Goal: Contribute content: Contribute content

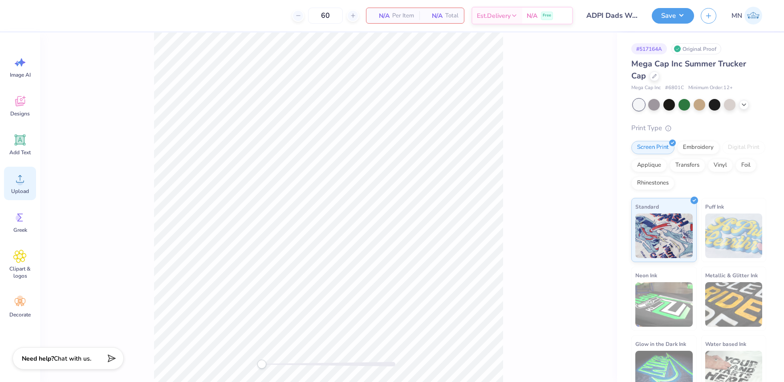
click at [19, 187] on span "Upload" at bounding box center [20, 190] width 18 height 7
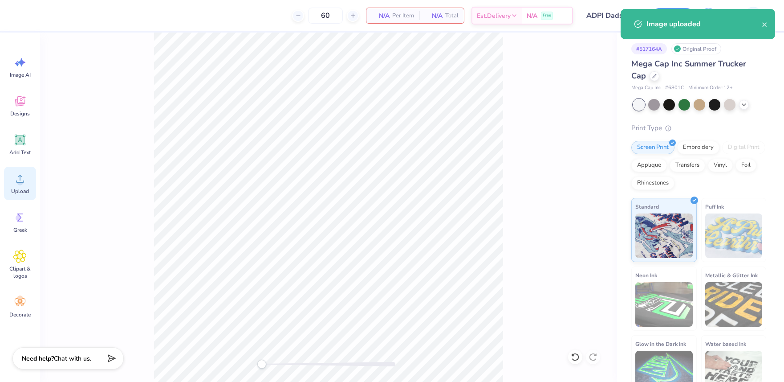
click at [12, 170] on div "Upload" at bounding box center [20, 183] width 32 height 33
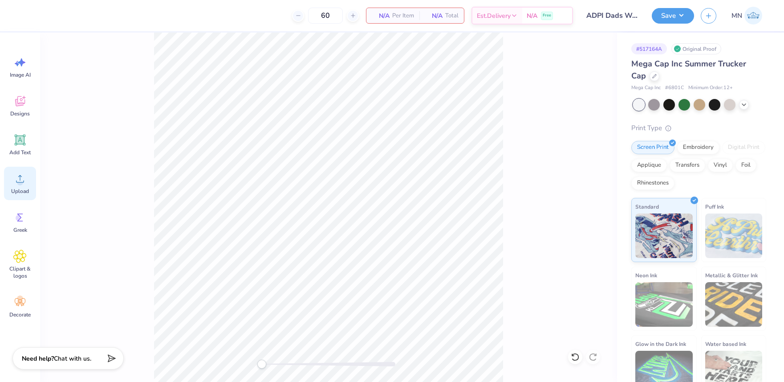
click at [18, 173] on icon at bounding box center [19, 178] width 13 height 13
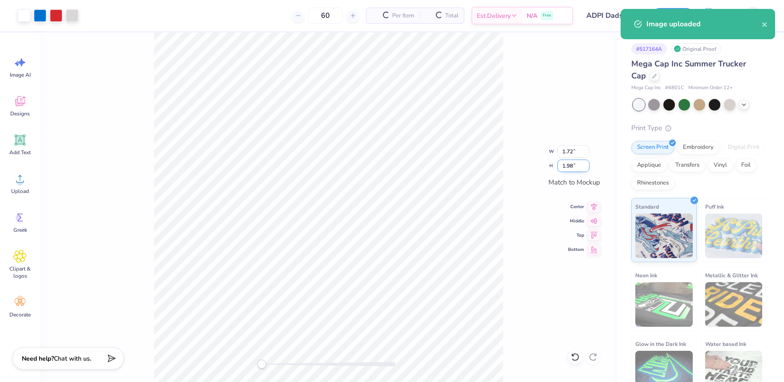
click at [570, 171] on input "1.98" at bounding box center [574, 165] width 32 height 12
type input "2.8"
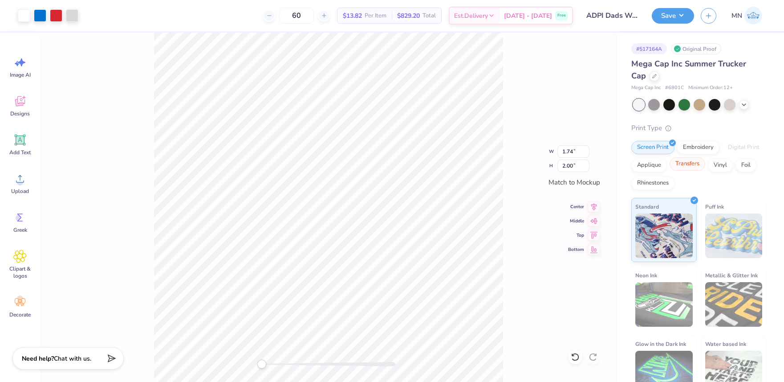
click at [686, 163] on div "Transfers" at bounding box center [688, 163] width 36 height 13
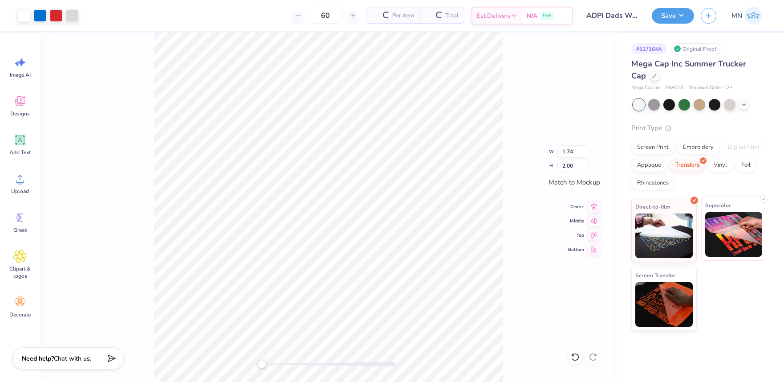
click at [725, 223] on img at bounding box center [733, 234] width 57 height 45
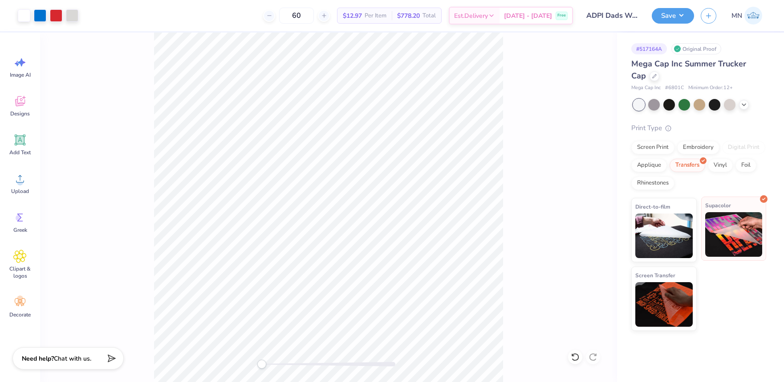
click at [745, 224] on img at bounding box center [733, 234] width 57 height 45
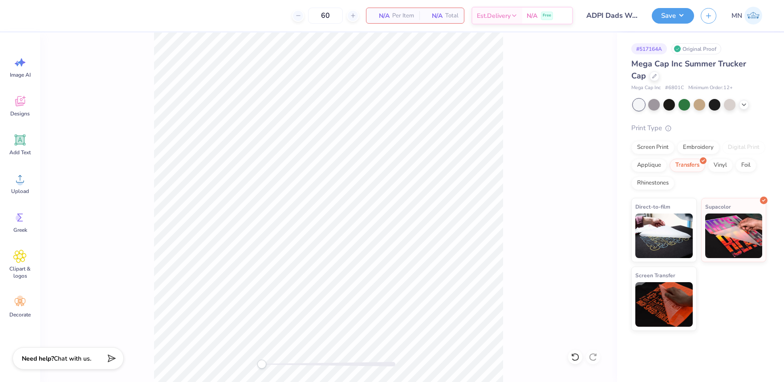
click at [514, 153] on div at bounding box center [328, 207] width 577 height 349
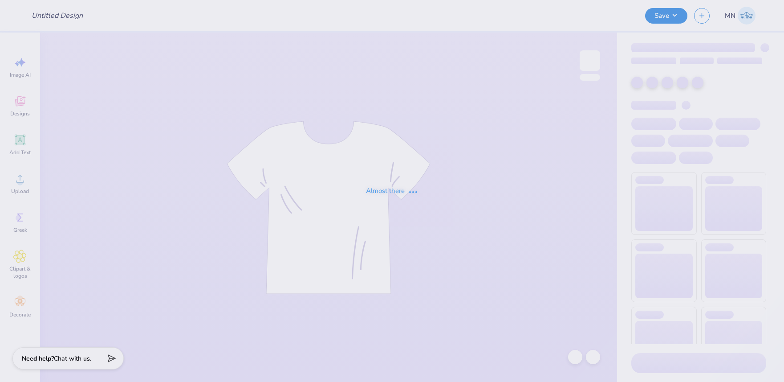
type input "ADPI Dads Weekend: Hats Option 4"
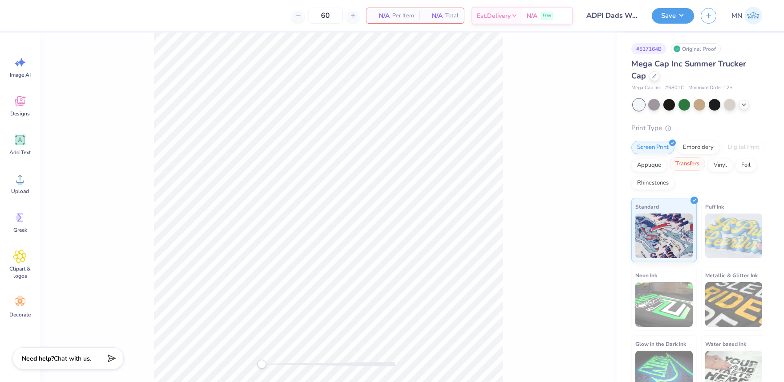
click at [694, 164] on div "Transfers" at bounding box center [688, 163] width 36 height 13
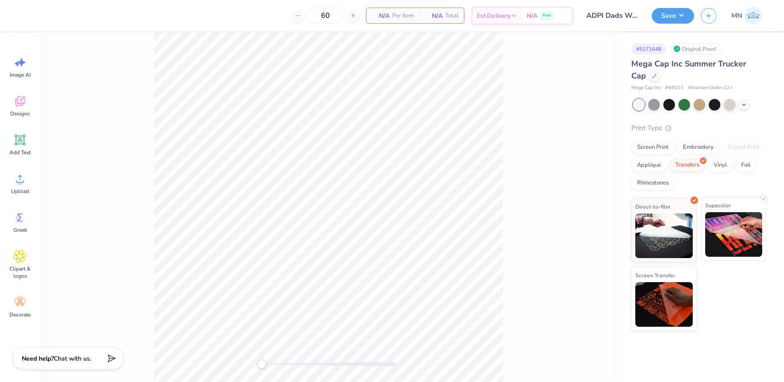
click at [710, 225] on img at bounding box center [733, 234] width 57 height 45
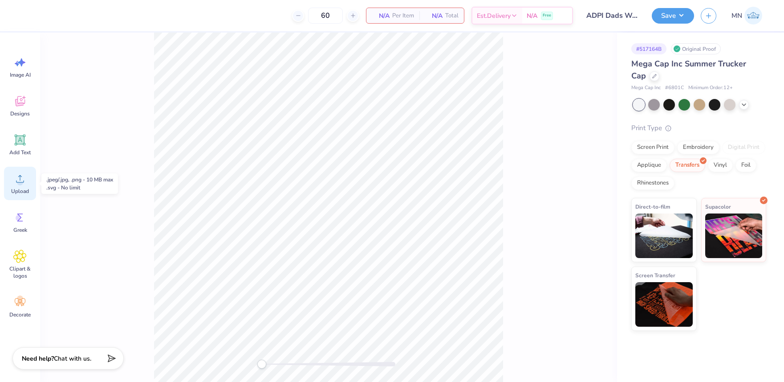
click at [22, 181] on circle at bounding box center [20, 182] width 6 height 6
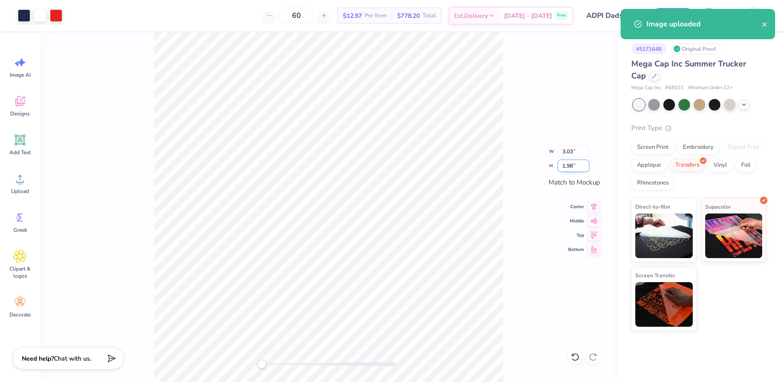
click at [574, 164] on input "1.98" at bounding box center [574, 165] width 32 height 12
type input "2"
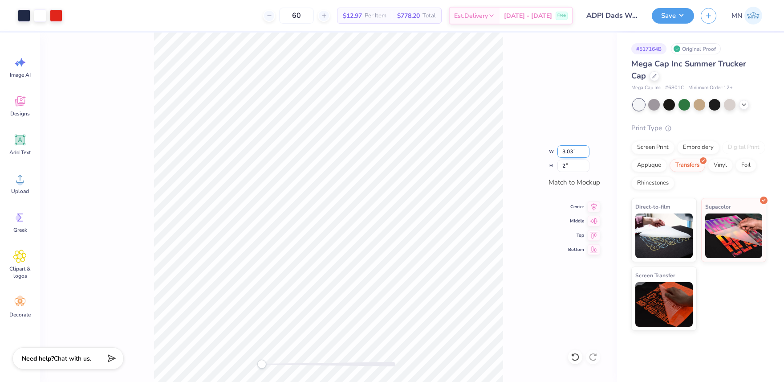
click at [567, 154] on input "3.03" at bounding box center [574, 151] width 32 height 12
type input "3"
click at [674, 16] on button "Save" at bounding box center [673, 15] width 42 height 16
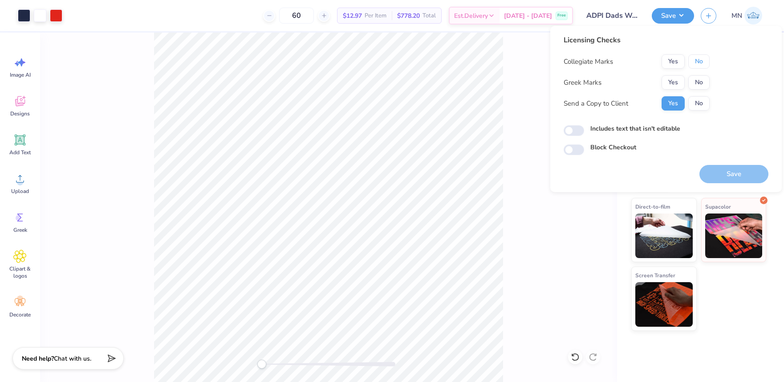
drag, startPoint x: 709, startPoint y: 61, endPoint x: 685, endPoint y: 73, distance: 26.3
click at [708, 61] on button "No" at bounding box center [699, 61] width 21 height 14
click at [680, 78] on button "Yes" at bounding box center [673, 82] width 23 height 14
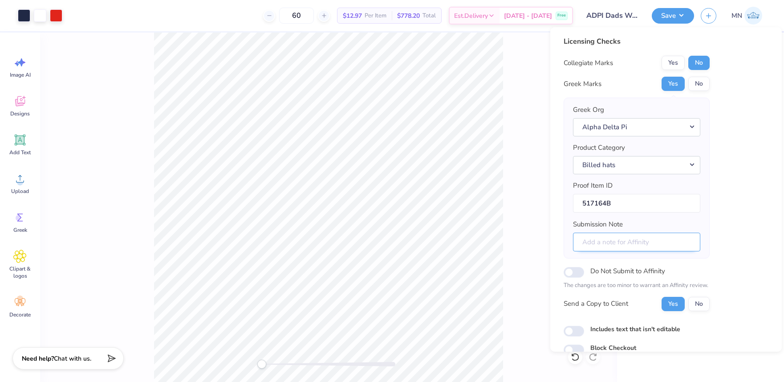
click at [621, 244] on input "Submission Note" at bounding box center [636, 241] width 127 height 19
paste input "Dad's Weekend Chapter: Eta Rho"
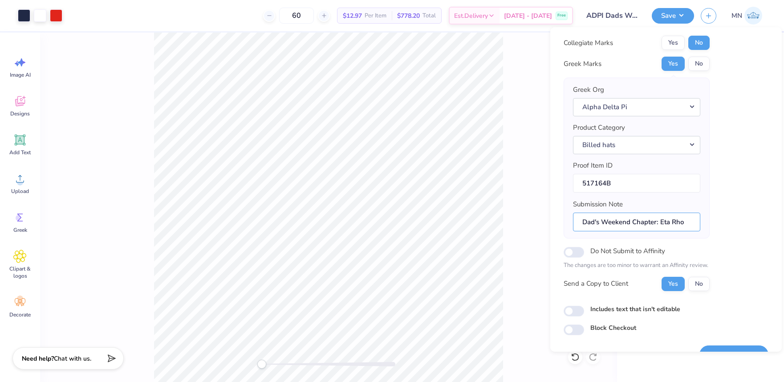
scroll to position [41, 0]
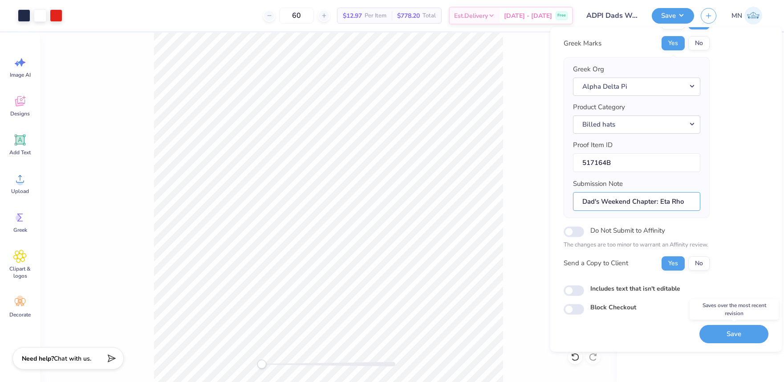
type input "Dad's Weekend Chapter: Eta Rho"
click at [743, 339] on button "Save" at bounding box center [734, 334] width 69 height 18
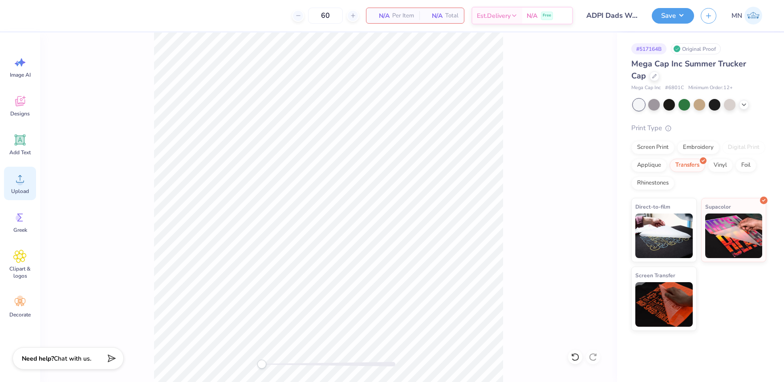
click at [19, 189] on span "Upload" at bounding box center [20, 190] width 18 height 7
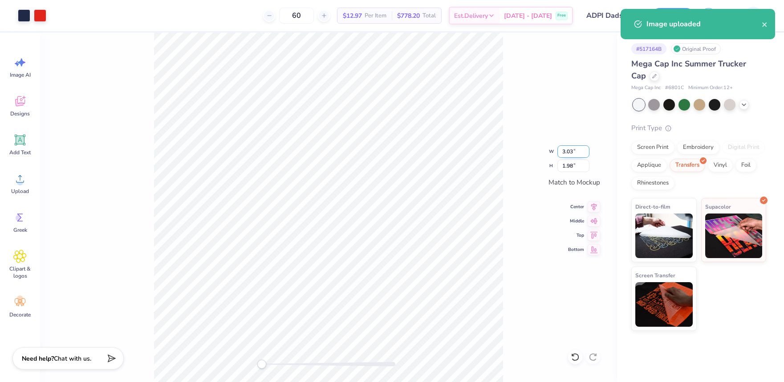
click at [578, 154] on input "3.03" at bounding box center [574, 151] width 32 height 12
type input "3"
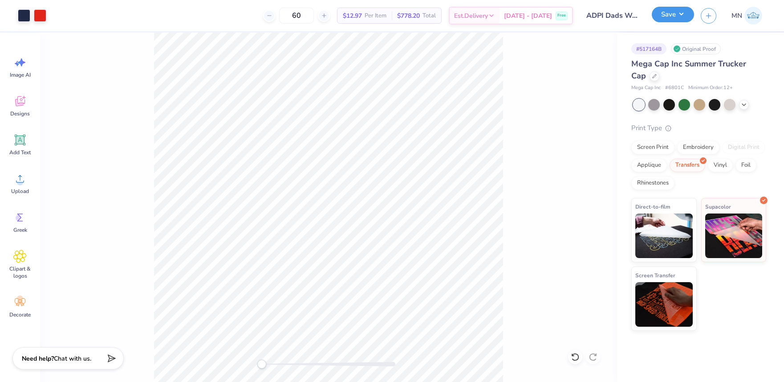
click at [674, 18] on button "Save" at bounding box center [673, 15] width 42 height 16
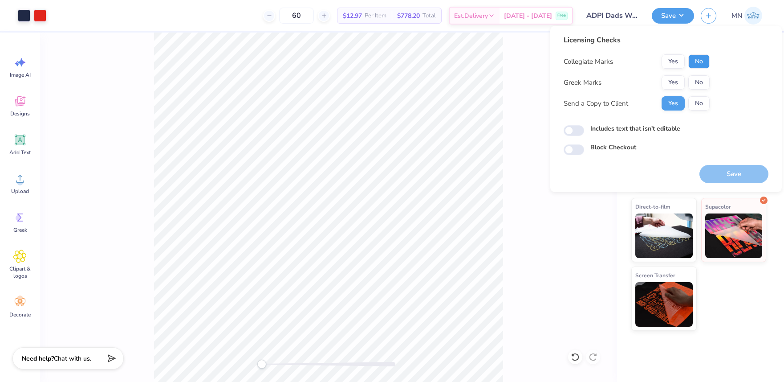
click at [700, 62] on button "No" at bounding box center [699, 61] width 21 height 14
click at [677, 75] on button "Yes" at bounding box center [673, 82] width 23 height 14
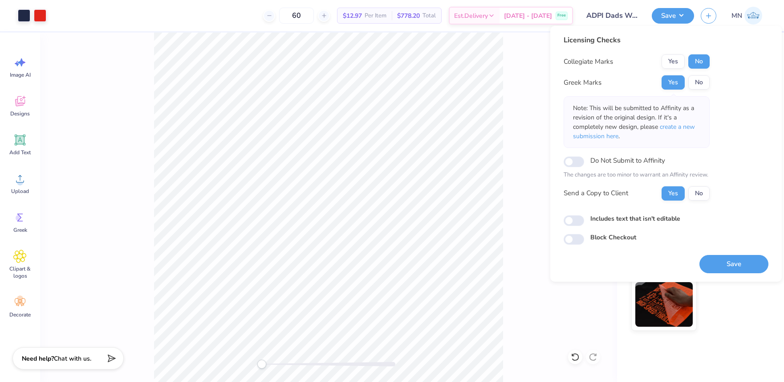
drag, startPoint x: 729, startPoint y: 269, endPoint x: 687, endPoint y: 76, distance: 197.3
click at [729, 268] on button "Save" at bounding box center [734, 264] width 69 height 18
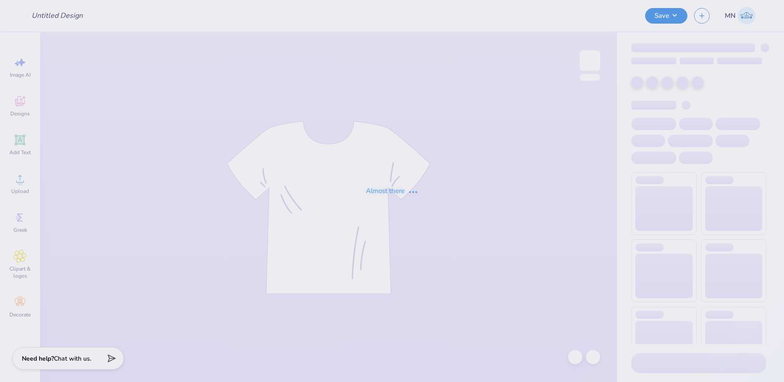
type input "SCGA"
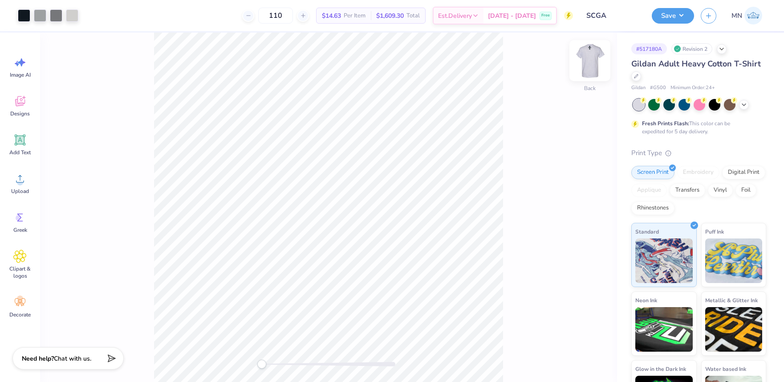
click at [596, 59] on img at bounding box center [590, 61] width 36 height 36
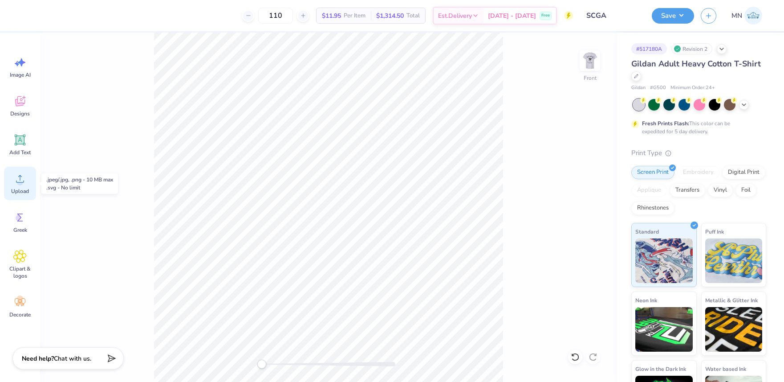
click at [16, 183] on icon at bounding box center [19, 178] width 13 height 13
click at [24, 177] on icon at bounding box center [19, 178] width 13 height 13
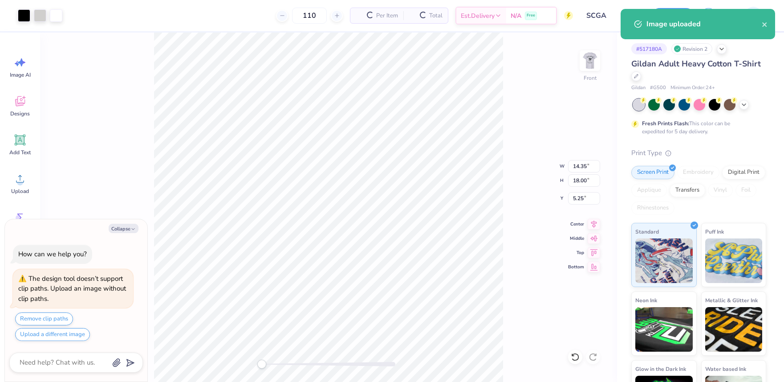
type textarea "x"
click at [582, 200] on input "5.28" at bounding box center [584, 198] width 32 height 12
type input "5.22"
type textarea "x"
click at [582, 170] on input "14.35" at bounding box center [584, 166] width 32 height 12
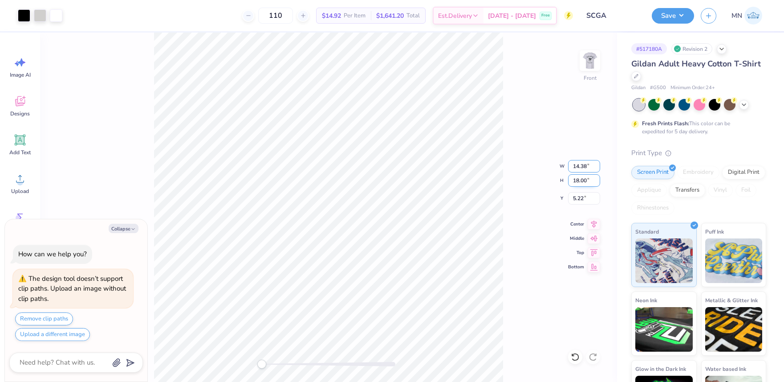
type input "14.38"
type textarea "x"
click at [582, 182] on input "18.00" at bounding box center [584, 180] width 32 height 12
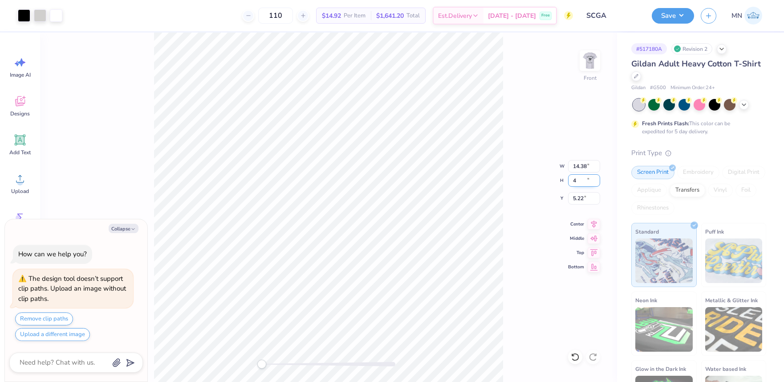
type input "4"
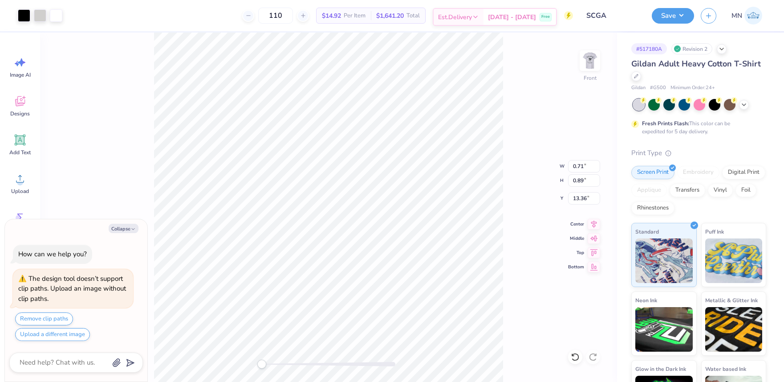
type textarea "x"
click at [576, 183] on input "0.89" at bounding box center [584, 180] width 32 height 12
type input "4"
type textarea "x"
click at [583, 176] on input "4.00" at bounding box center [584, 180] width 32 height 12
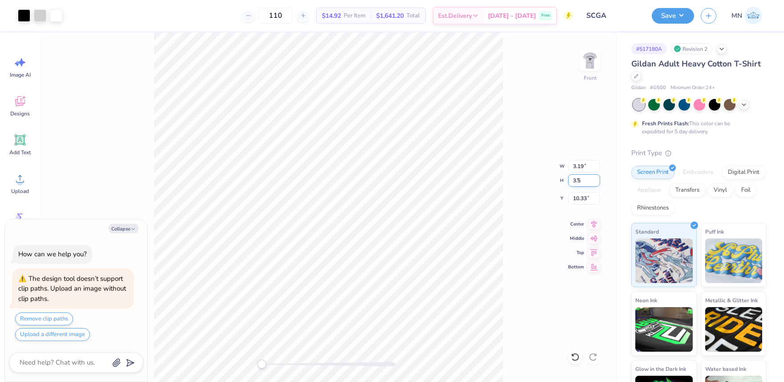
type input "3.5"
type textarea "x"
click at [583, 182] on input "3.50" at bounding box center [584, 180] width 32 height 12
type input "3"
type textarea "x"
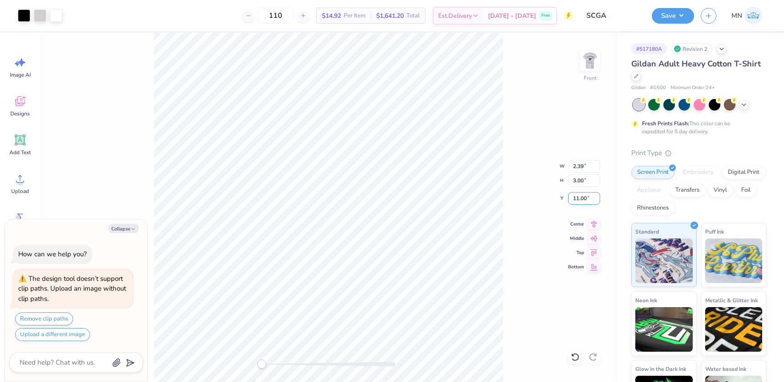
click at [580, 196] on input "11.00" at bounding box center [584, 198] width 32 height 12
type input ".5"
type textarea "x"
type input ".75"
click at [581, 56] on img at bounding box center [590, 61] width 36 height 36
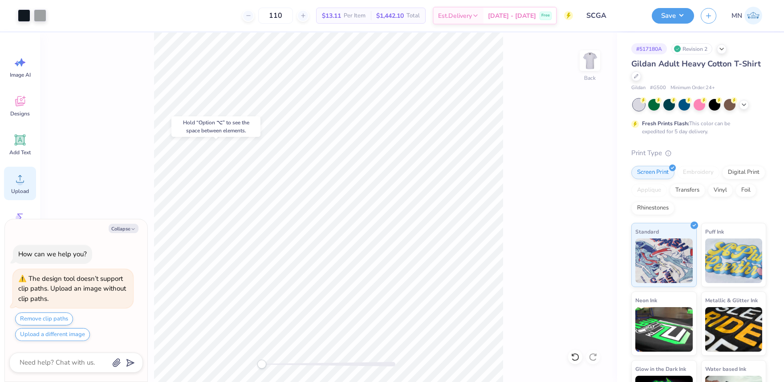
click at [24, 173] on icon at bounding box center [19, 178] width 13 height 13
type textarea "x"
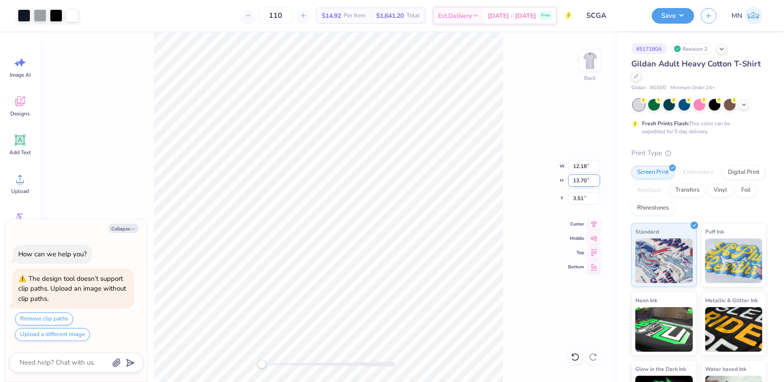
click at [578, 183] on input "13.70" at bounding box center [584, 180] width 32 height 12
type input "13"
type textarea "x"
type input "10.96"
type input "12.89"
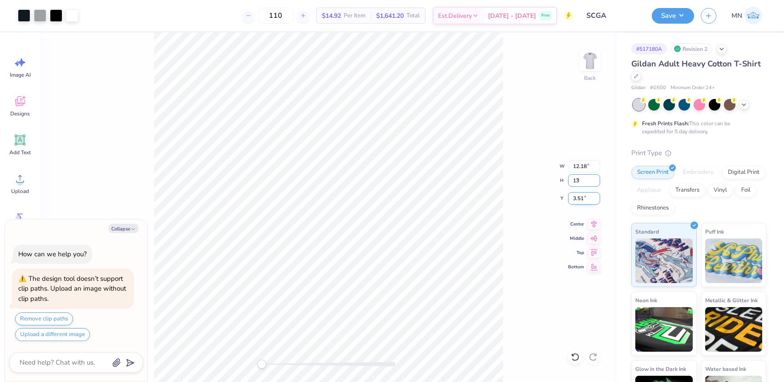
type input "3.95"
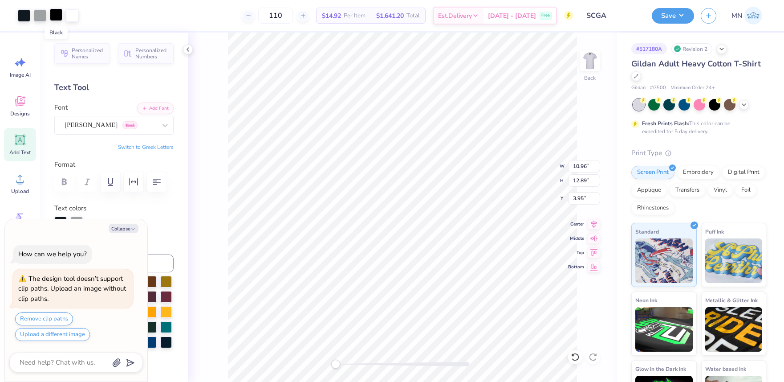
click at [59, 17] on div at bounding box center [56, 14] width 12 height 12
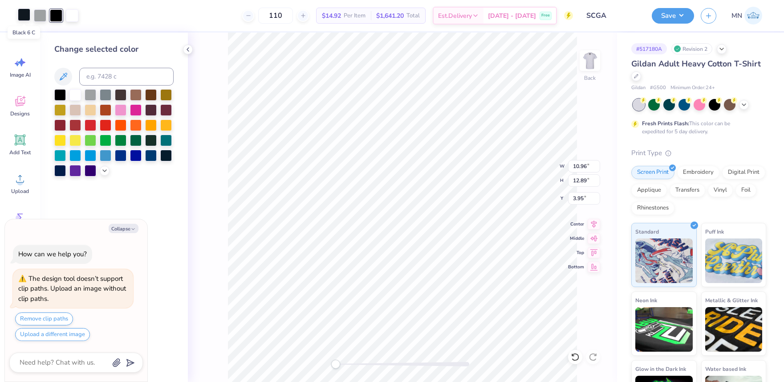
click at [26, 15] on div at bounding box center [24, 14] width 12 height 12
click at [60, 96] on div at bounding box center [60, 94] width 12 height 12
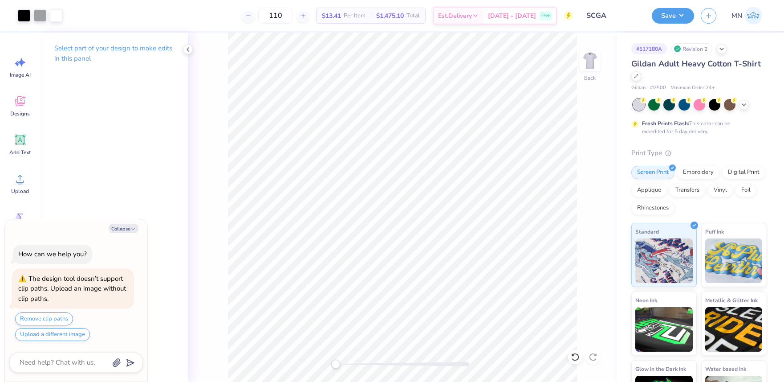
type textarea "x"
click at [587, 182] on input "12.89" at bounding box center [584, 180] width 32 height 12
type input "13"
type textarea "x"
type input "11.15"
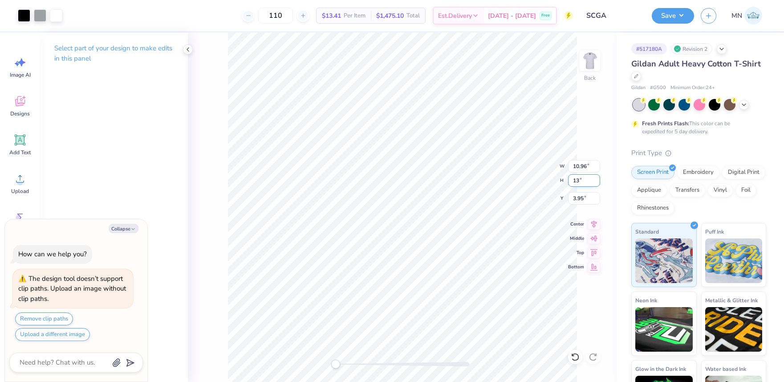
type input "13.02"
type input "3.88"
click at [419, 286] on li "Group" at bounding box center [422, 283] width 70 height 17
type textarea "x"
drag, startPoint x: 583, startPoint y: 183, endPoint x: 583, endPoint y: 196, distance: 12.9
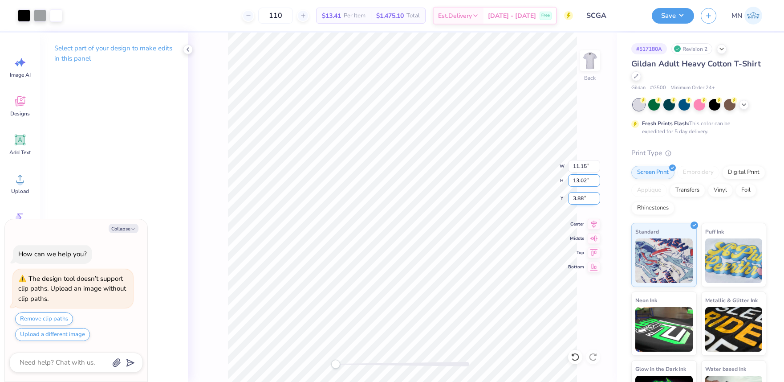
click at [583, 183] on input "13.02" at bounding box center [584, 180] width 32 height 12
type input "3"
type textarea "x"
type input "13"
type textarea "x"
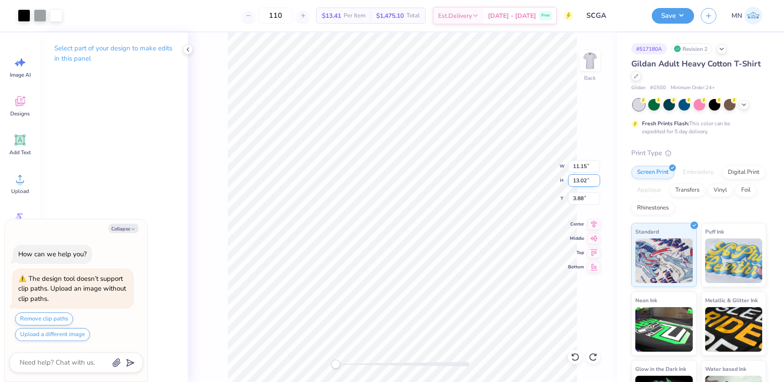
click at [583, 184] on input "13.02" at bounding box center [584, 180] width 32 height 12
type input "13"
type textarea "x"
click at [585, 183] on input "12.98" at bounding box center [584, 180] width 32 height 12
type input "13"
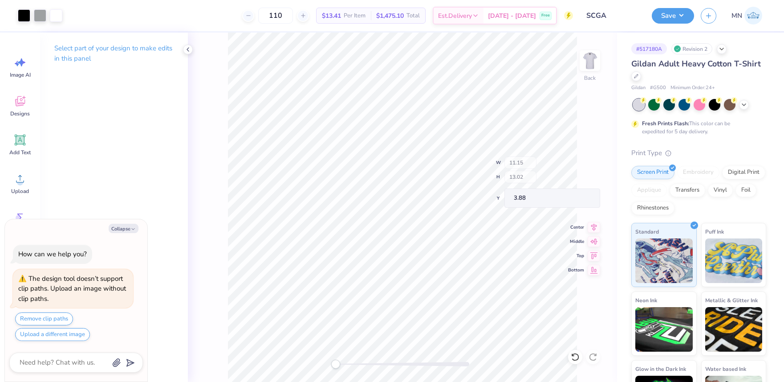
type textarea "x"
click at [586, 195] on input "3.89" at bounding box center [584, 198] width 32 height 12
type input "3"
click at [682, 18] on button "Save" at bounding box center [673, 15] width 42 height 16
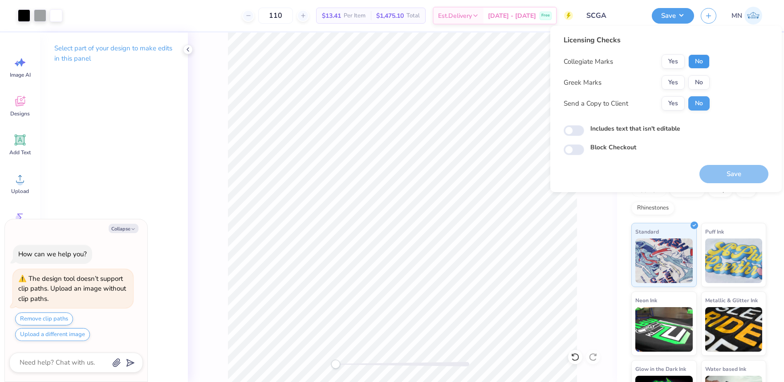
click at [699, 65] on button "No" at bounding box center [699, 61] width 21 height 14
click at [679, 79] on button "Yes" at bounding box center [673, 82] width 23 height 14
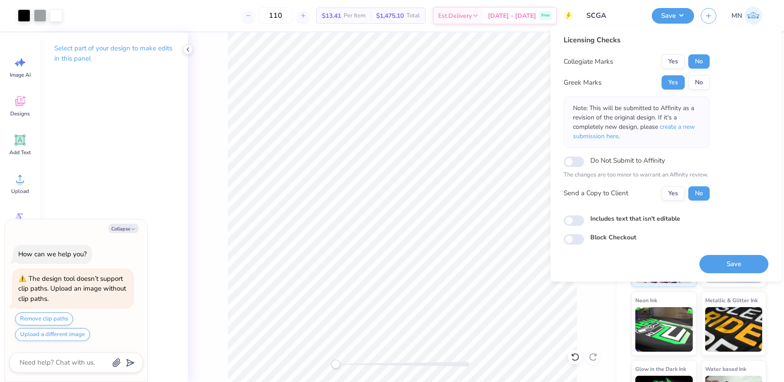
drag, startPoint x: 684, startPoint y: 127, endPoint x: 689, endPoint y: 138, distance: 11.8
click at [685, 127] on span "create a new submission here" at bounding box center [634, 131] width 122 height 18
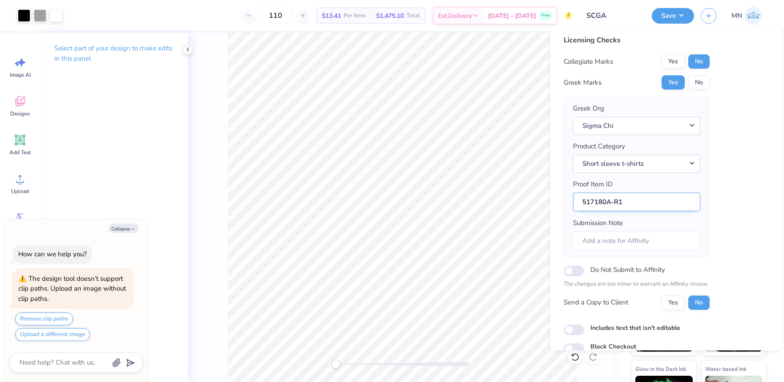
scroll to position [41, 0]
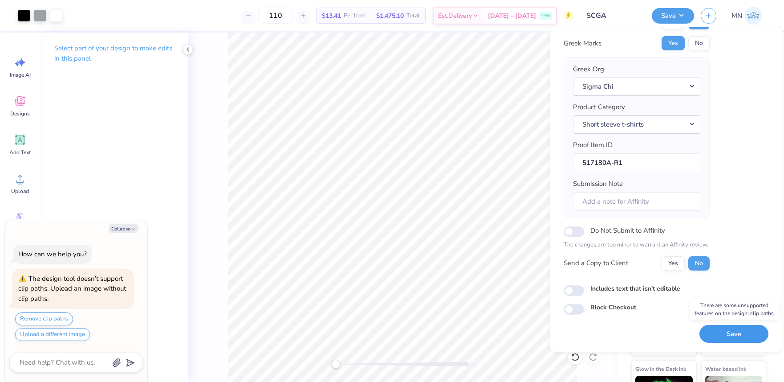
click at [739, 331] on button "Save" at bounding box center [734, 334] width 69 height 18
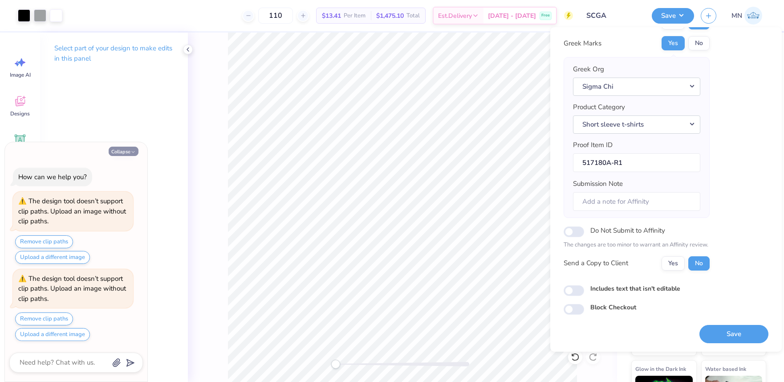
click at [124, 149] on button "Collapse" at bounding box center [124, 151] width 30 height 9
type textarea "x"
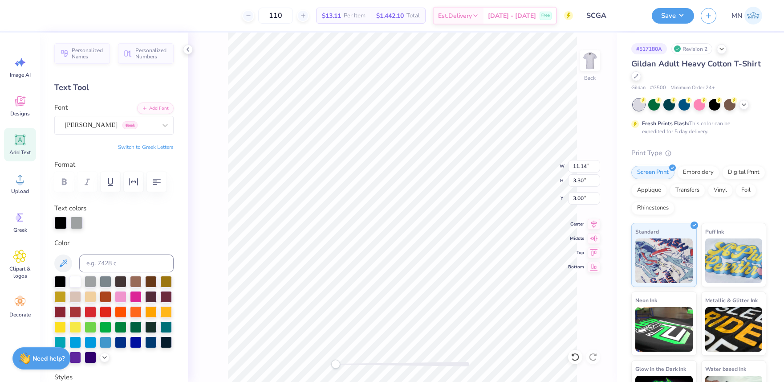
type input "8.34"
type input "0.92"
type input "14.26"
click at [13, 173] on icon at bounding box center [19, 178] width 13 height 13
click at [15, 180] on icon at bounding box center [19, 178] width 13 height 13
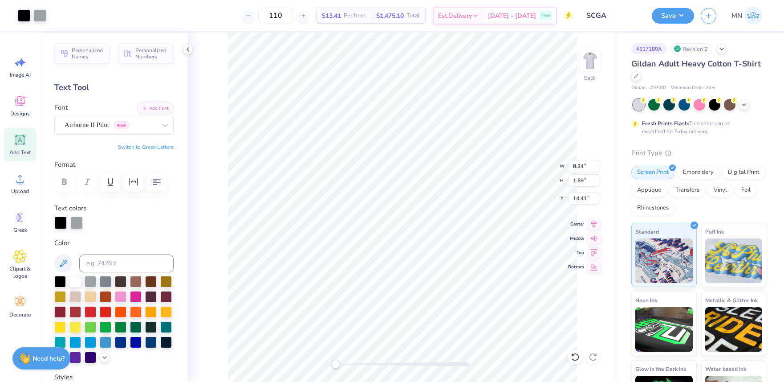
type input "14.11"
click at [588, 67] on img at bounding box center [590, 61] width 36 height 36
click at [23, 171] on div "Upload" at bounding box center [20, 183] width 32 height 33
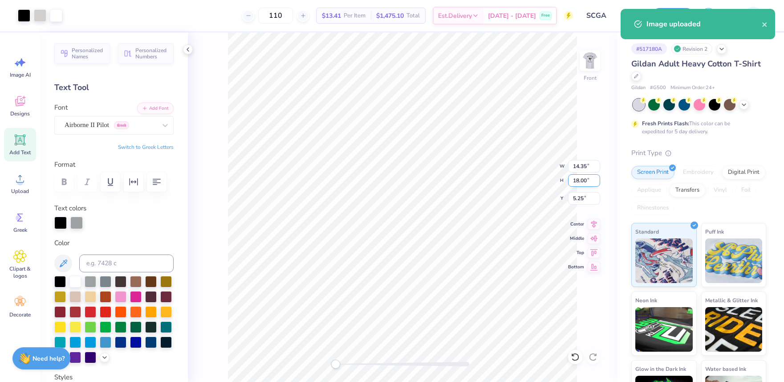
click at [584, 183] on input "18.00" at bounding box center [584, 180] width 32 height 12
type input "3"
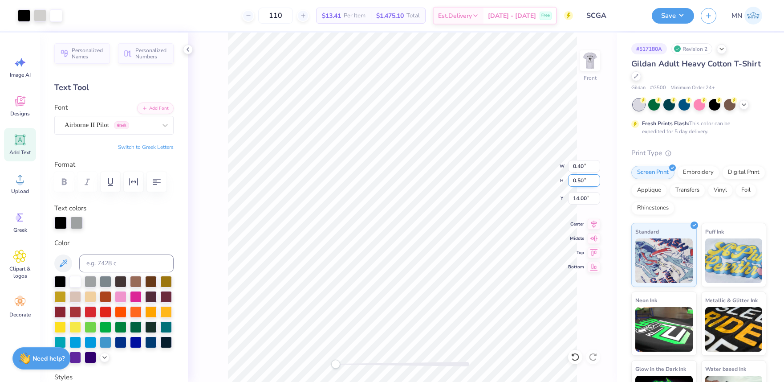
click at [579, 178] on input "0.50" at bounding box center [584, 180] width 32 height 12
type input "3"
click at [587, 197] on input "12.75" at bounding box center [584, 198] width 32 height 12
type input ".75"
click at [658, 20] on button "Save" at bounding box center [673, 15] width 42 height 16
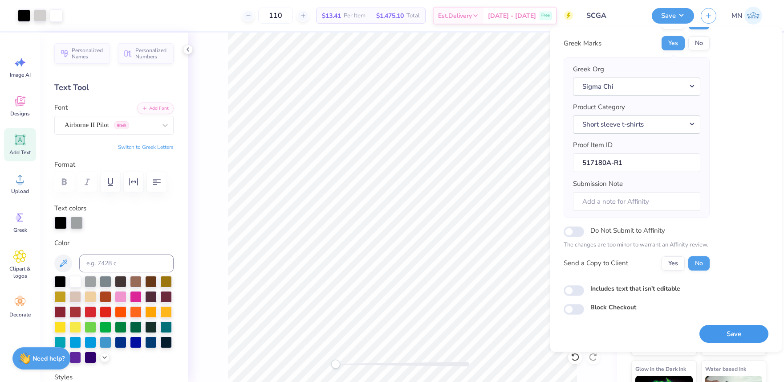
click at [731, 325] on button "Save" at bounding box center [734, 334] width 69 height 18
